Goal: Find specific page/section: Find specific page/section

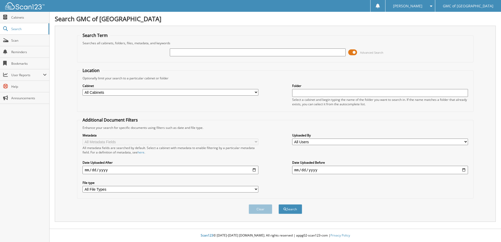
click at [201, 52] on input "text" at bounding box center [258, 52] width 176 height 8
type input "[PERSON_NAME]"
click at [296, 210] on button "Search" at bounding box center [291, 209] width 24 height 10
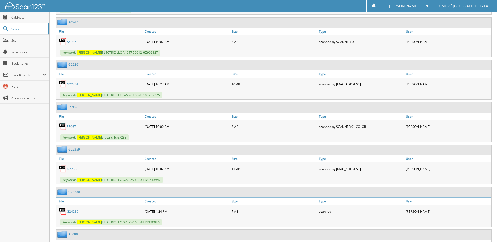
scroll to position [419, 0]
click at [72, 83] on link "G22261" at bounding box center [73, 84] width 12 height 4
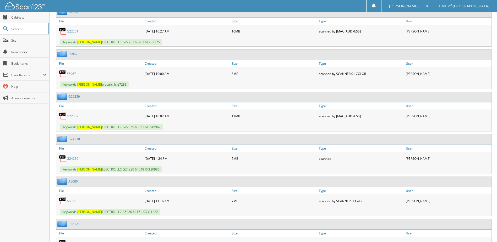
click at [74, 159] on link "G24230" at bounding box center [73, 158] width 12 height 4
